Goal: Information Seeking & Learning: Learn about a topic

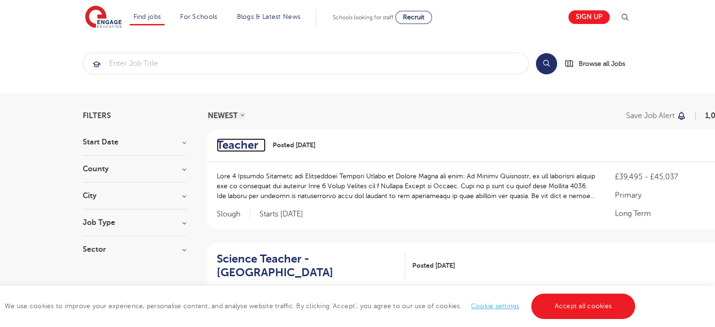
click at [252, 138] on h2 "Teacher" at bounding box center [237, 145] width 41 height 14
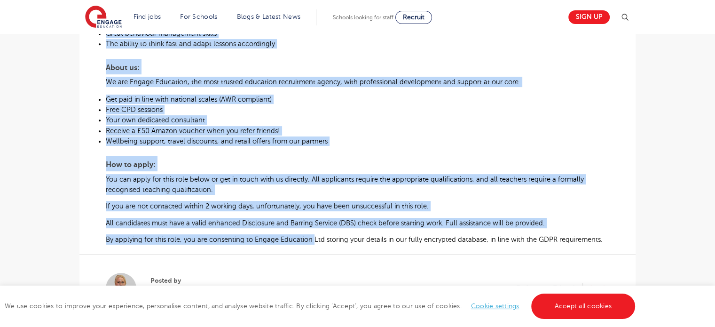
scroll to position [470, 0]
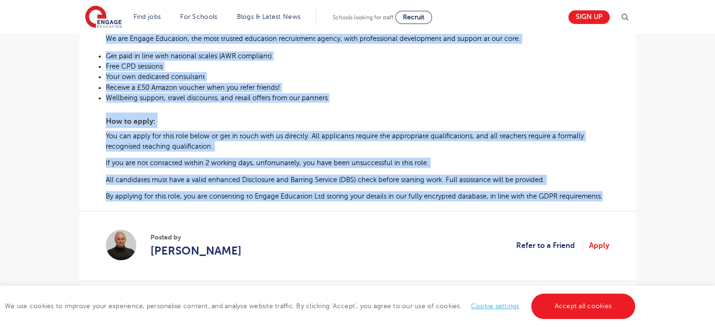
drag, startPoint x: 101, startPoint y: 122, endPoint x: 626, endPoint y: 196, distance: 530.4
click at [626, 196] on div "£39,495 - £45,037 Long Term Primary Slough - [GEOGRAPHIC_DATA] Beginning 01/26 …" at bounding box center [357, 20] width 541 height 535
copy div "Lore 1 Ipsumdo Sitametc adi Elitseddoei Tempori Utlabo et Dolore Magna ali enim…"
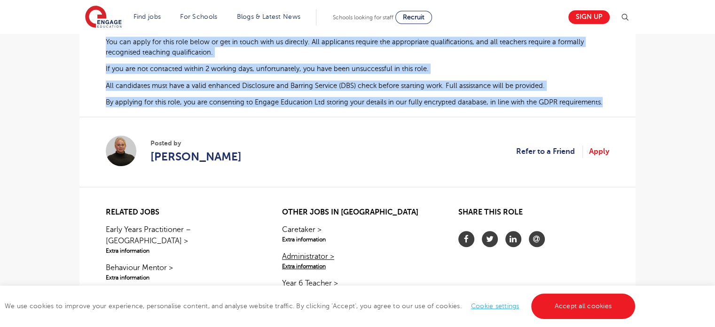
scroll to position [282, 0]
